Goal: Use online tool/utility: Utilize a website feature to perform a specific function

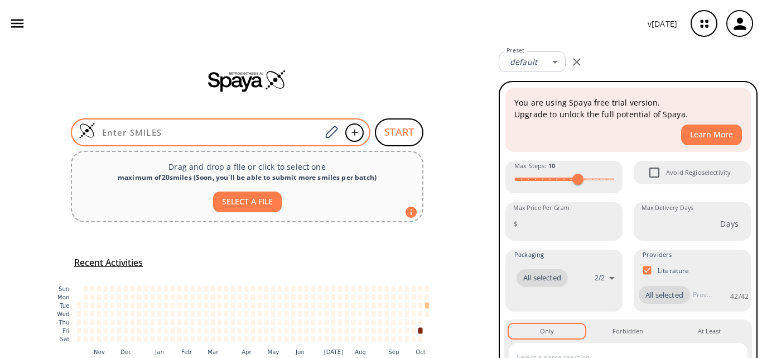
click at [190, 133] on input at bounding box center [207, 132] width 225 height 11
paste input "NC1=CC=CC(C([H])=O)=C1"
type input "NC1=CC=CC(C([H])=O)=C1"
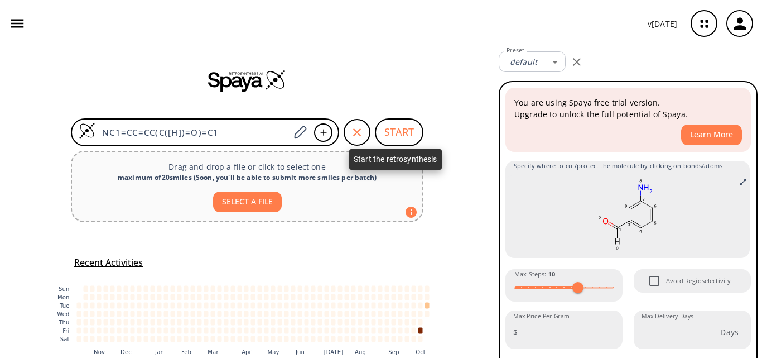
click at [394, 134] on button "START" at bounding box center [399, 132] width 49 height 28
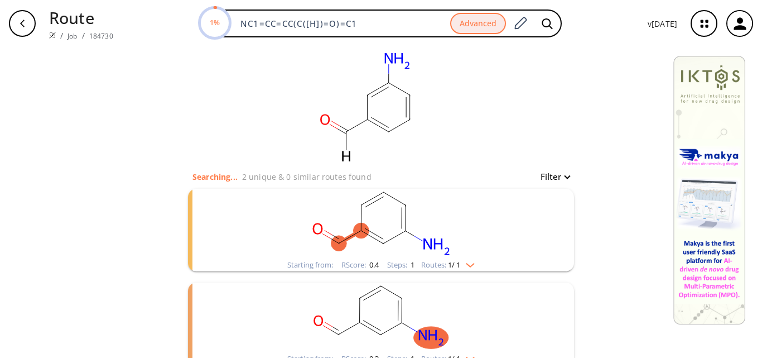
click at [352, 246] on rect "clusters" at bounding box center [381, 224] width 290 height 70
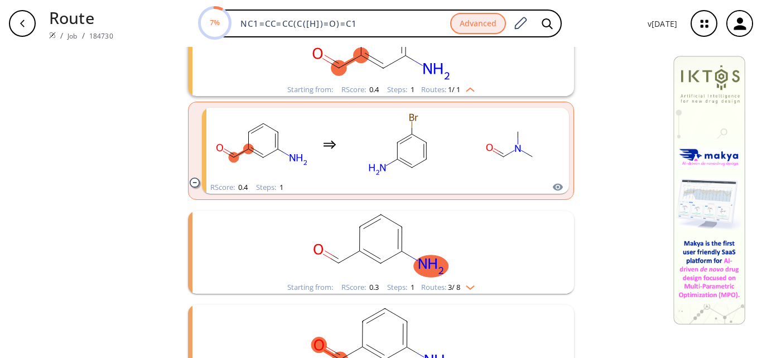
scroll to position [223, 0]
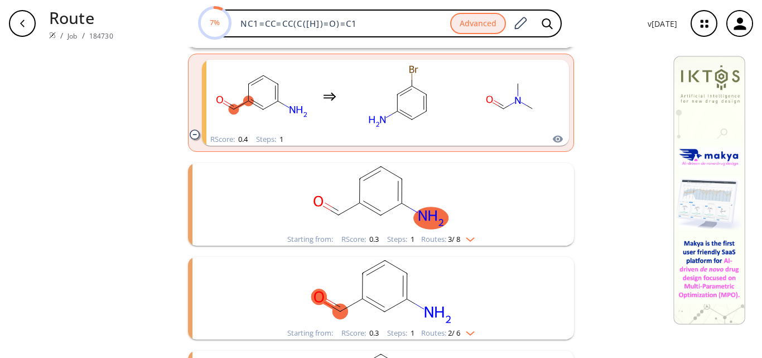
click at [398, 218] on rect "clusters" at bounding box center [381, 198] width 290 height 70
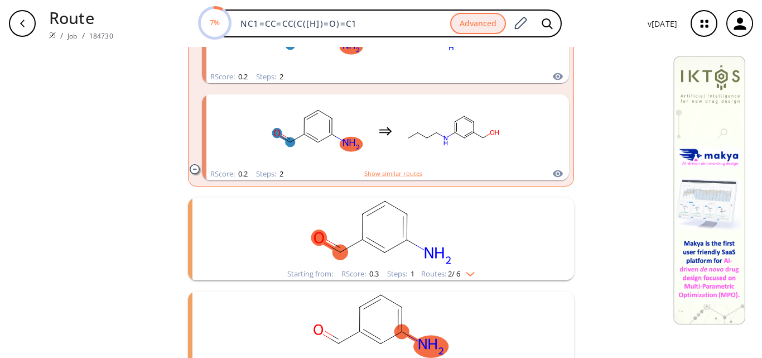
scroll to position [725, 0]
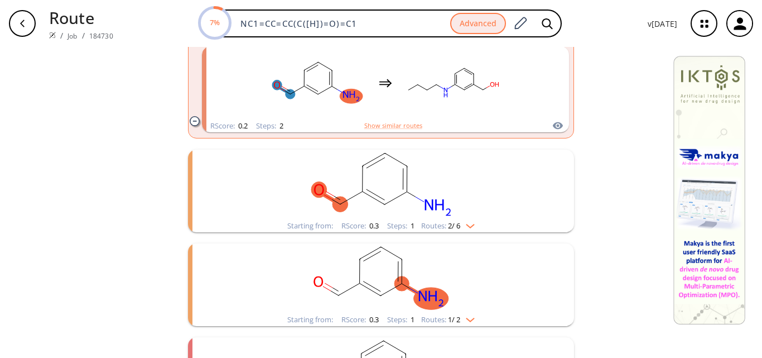
click at [375, 213] on rect "clusters" at bounding box center [381, 184] width 290 height 70
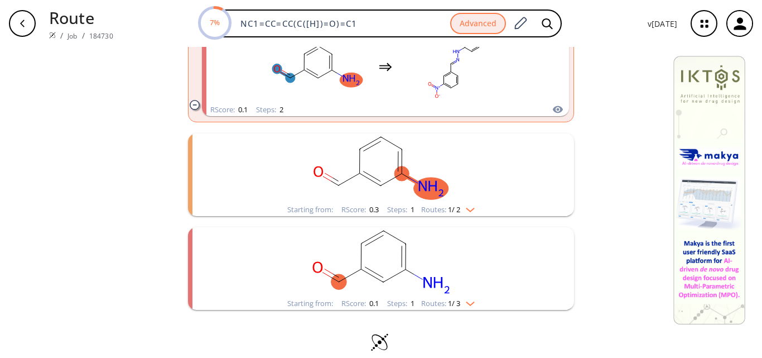
scroll to position [1049, 0]
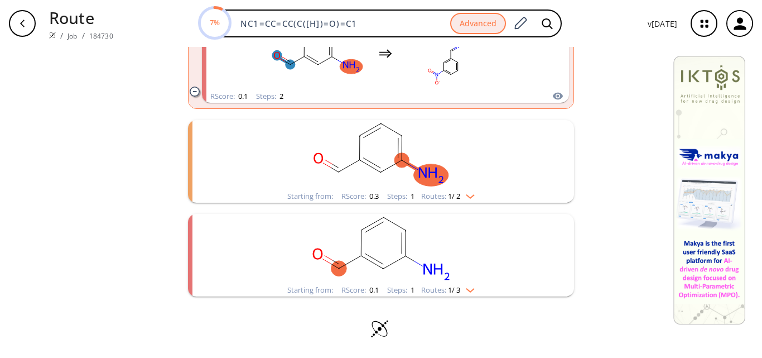
click at [344, 263] on icon "clusters" at bounding box center [350, 261] width 22 height 13
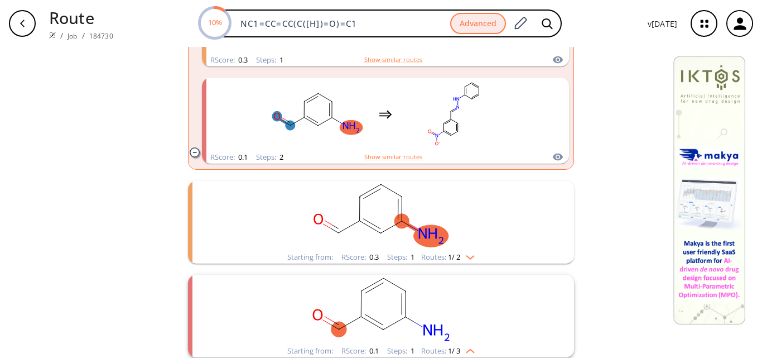
scroll to position [1283, 0]
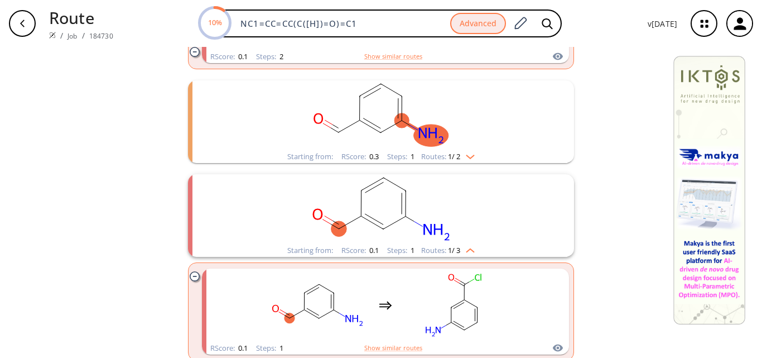
click at [372, 228] on rect "clusters" at bounding box center [381, 209] width 290 height 70
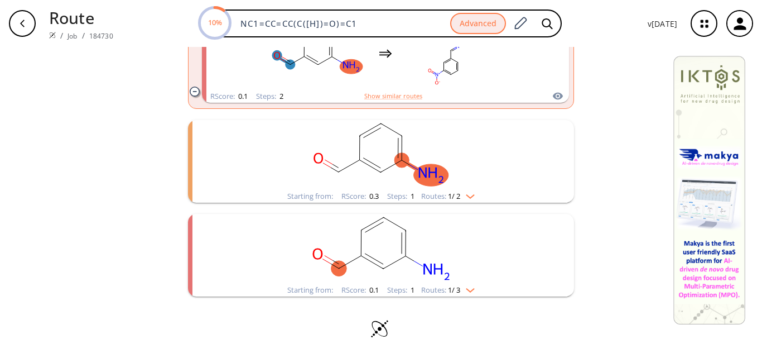
click at [372, 228] on rect "clusters" at bounding box center [381, 249] width 290 height 70
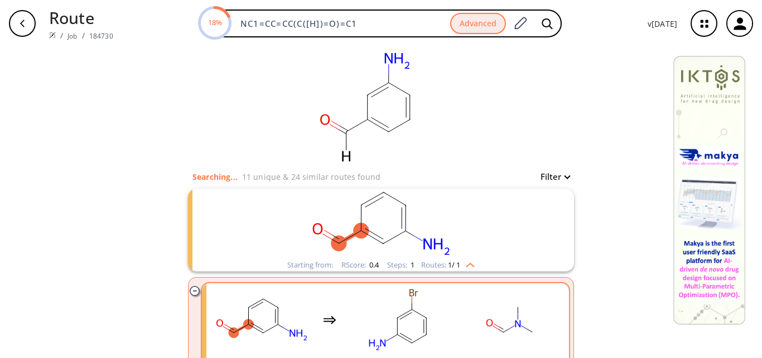
scroll to position [112, 0]
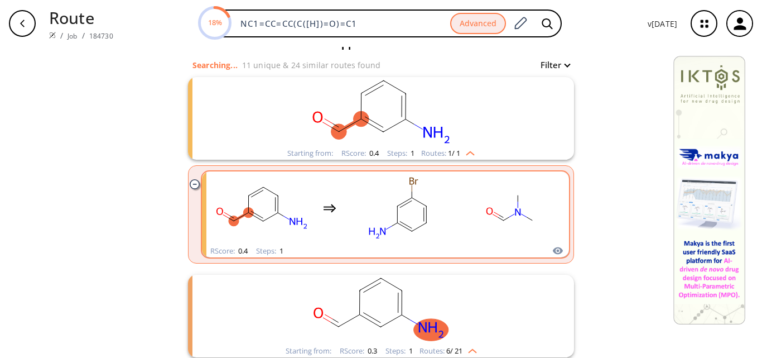
click at [500, 230] on rect "clusters" at bounding box center [509, 208] width 100 height 70
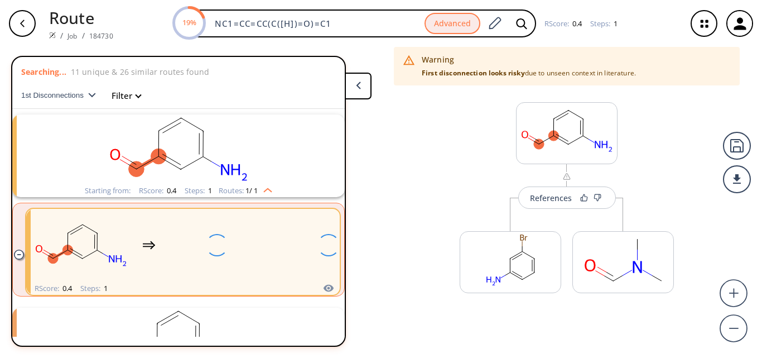
scroll to position [26, 0]
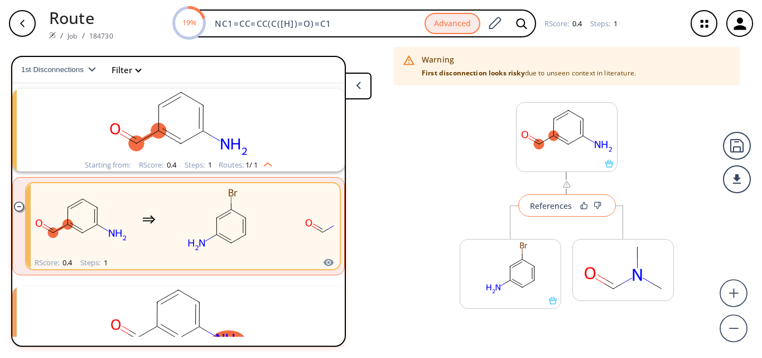
click at [541, 202] on div "References" at bounding box center [551, 205] width 42 height 7
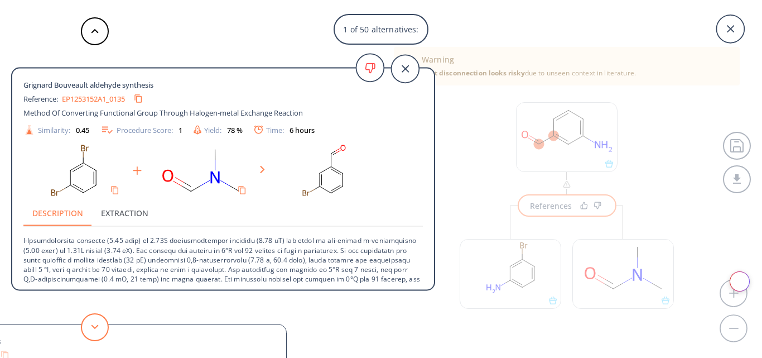
click at [95, 327] on polygon at bounding box center [94, 326] width 7 height 4
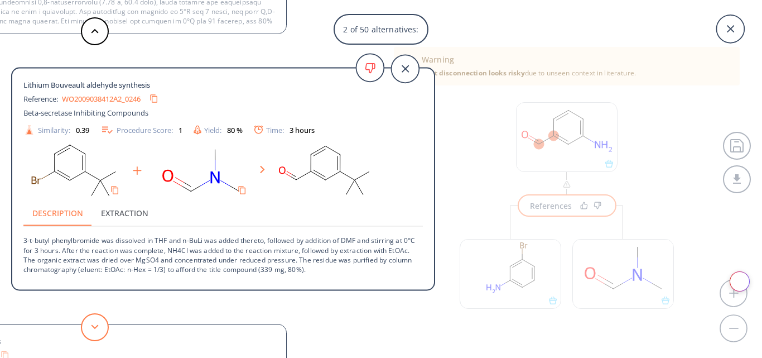
click at [90, 319] on button at bounding box center [95, 327] width 28 height 28
